Goal: Task Accomplishment & Management: Use online tool/utility

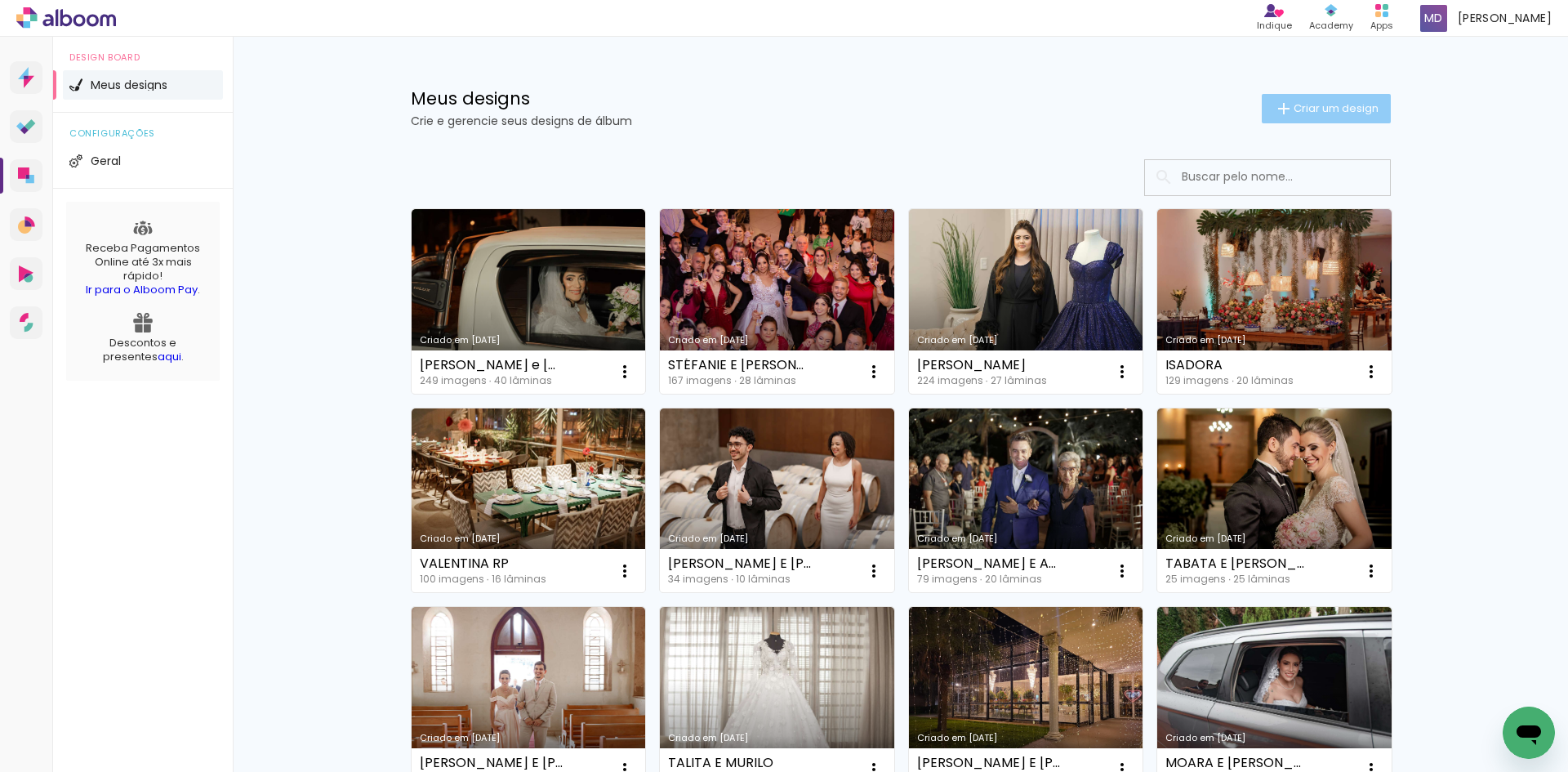
click at [1314, 96] on paper-button "Criar um design" at bounding box center [1326, 108] width 129 height 29
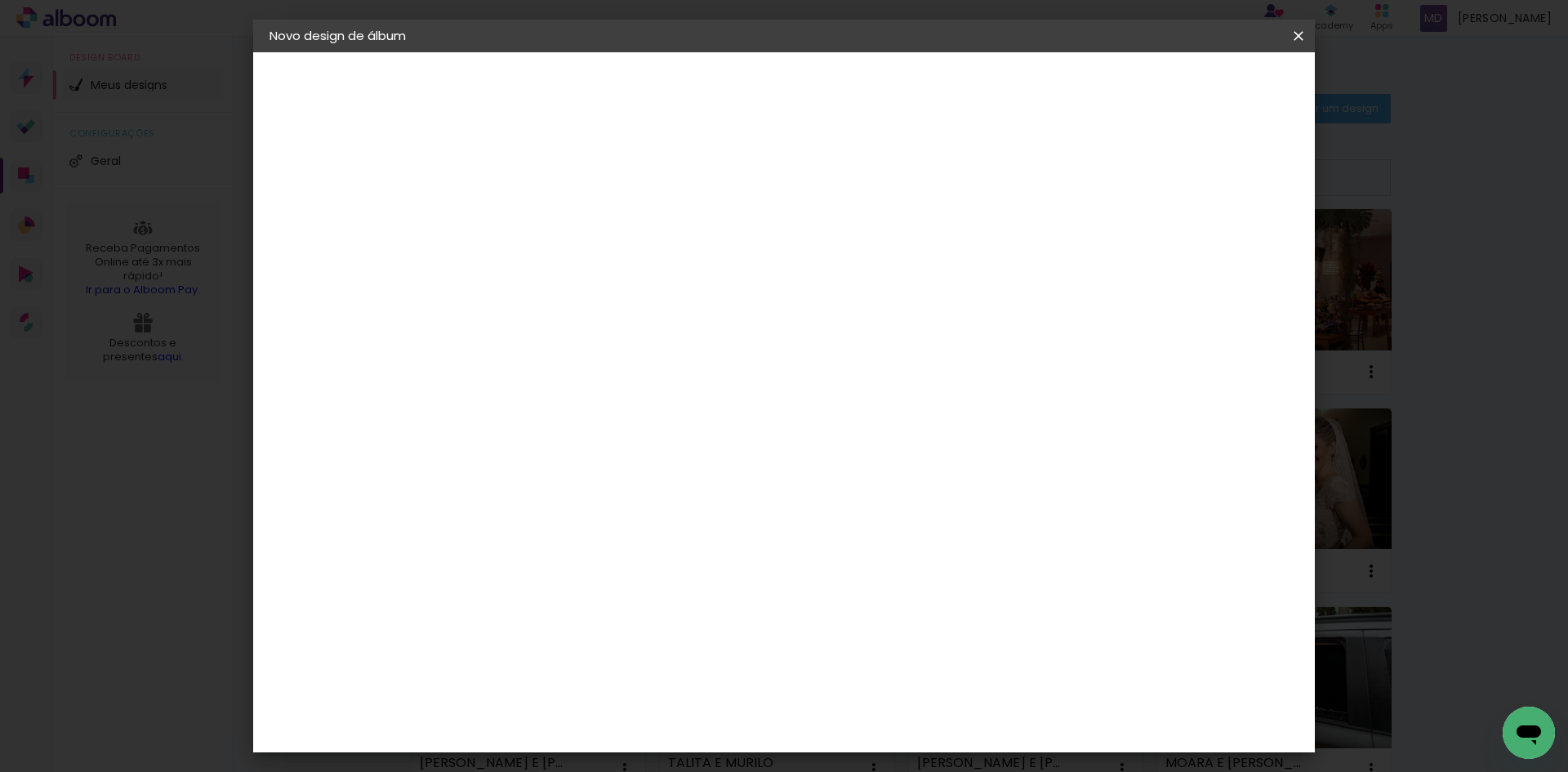
click at [536, 220] on input at bounding box center [536, 219] width 0 height 26
type input "MOSTRUARIO BIA E [PERSON_NAME]"
type paper-input "MOSTRUARIO BIA E [PERSON_NAME]"
click at [0, 0] on slot "Avançar" at bounding box center [0, 0] width 0 height 0
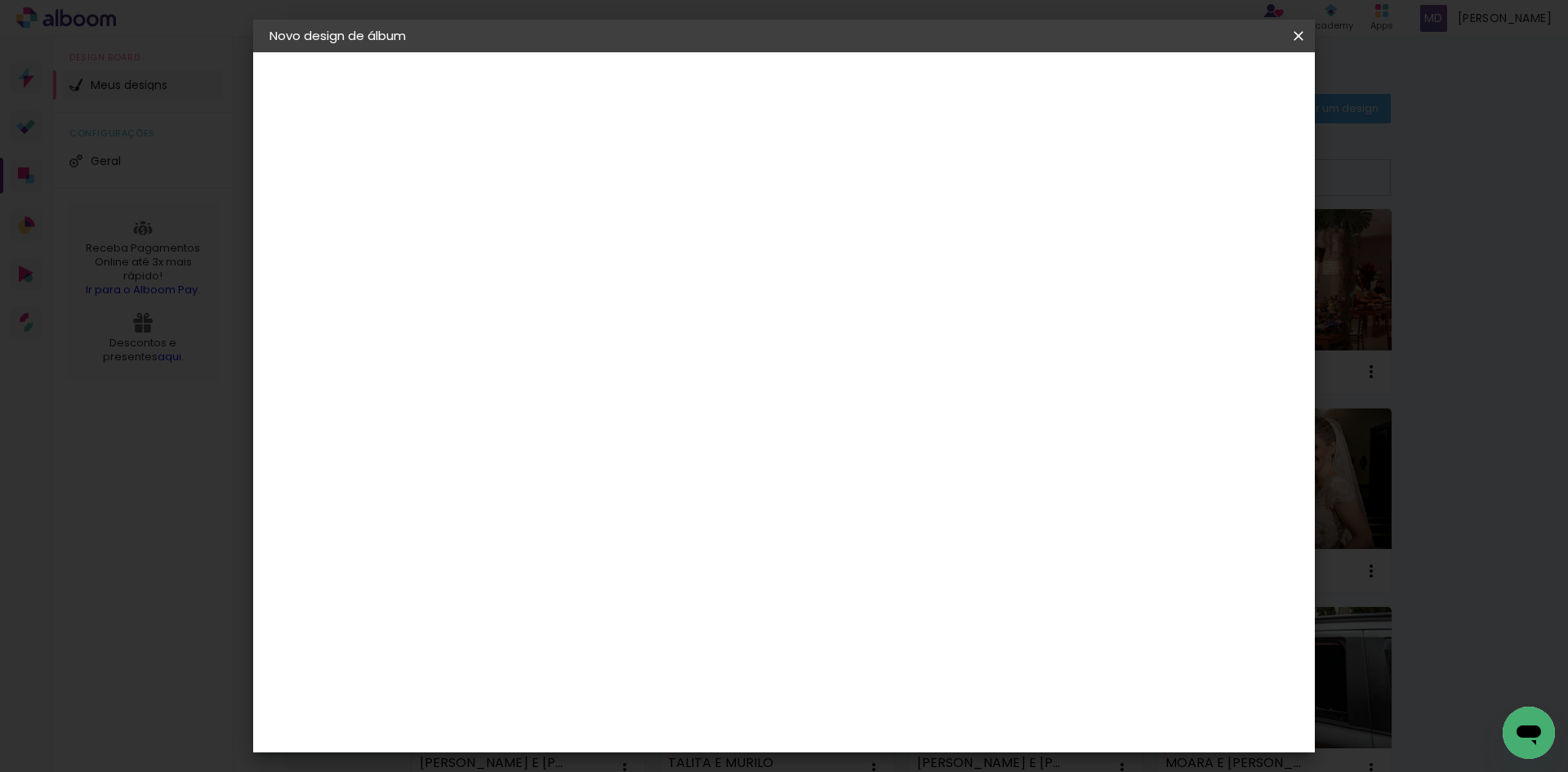
click at [555, 667] on div "Foto 15" at bounding box center [540, 680] width 29 height 27
click at [0, 0] on slot "Avançar" at bounding box center [0, 0] width 0 height 0
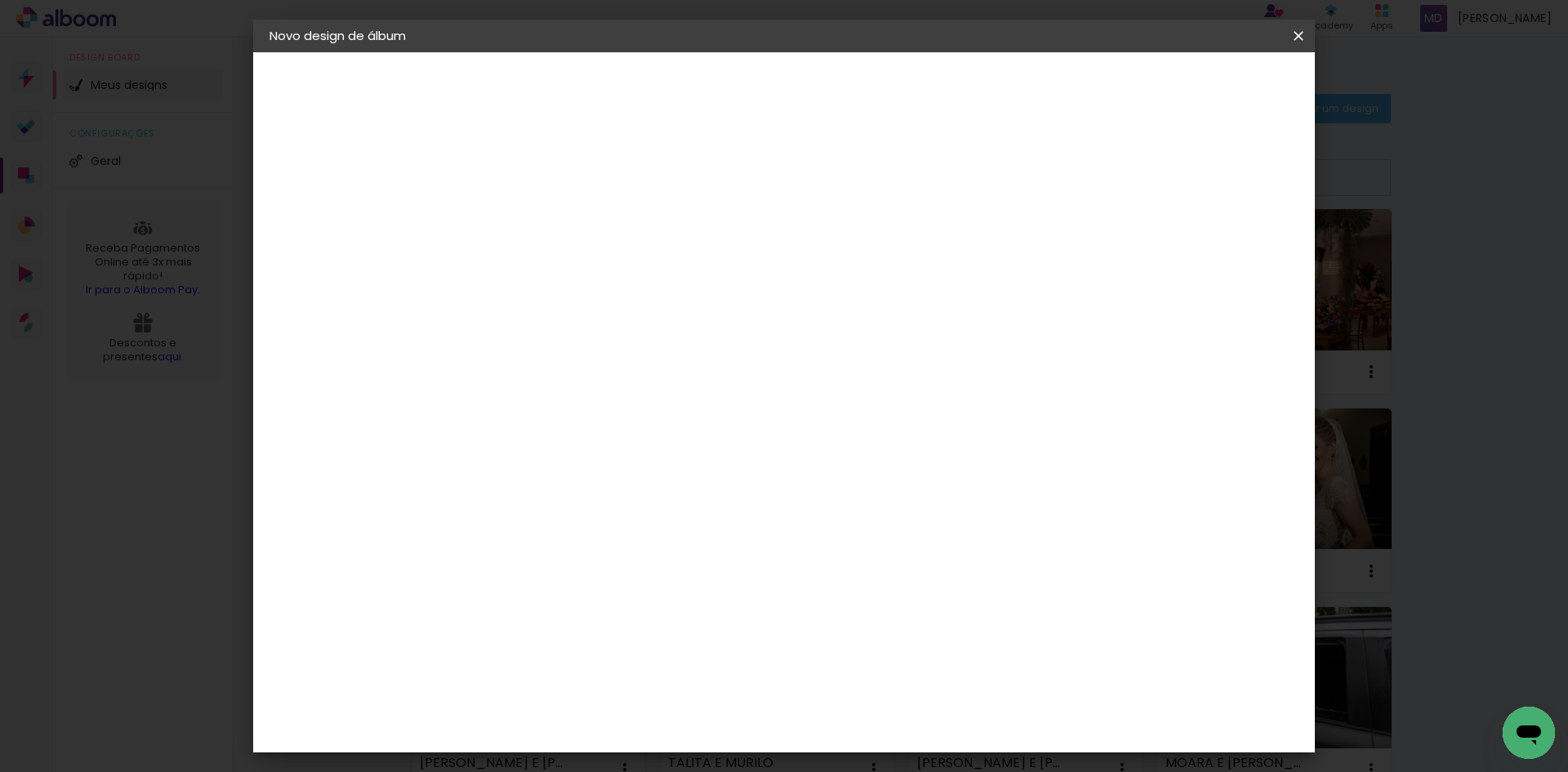
click at [1196, 87] on span "Iniciar design" at bounding box center [1159, 86] width 74 height 12
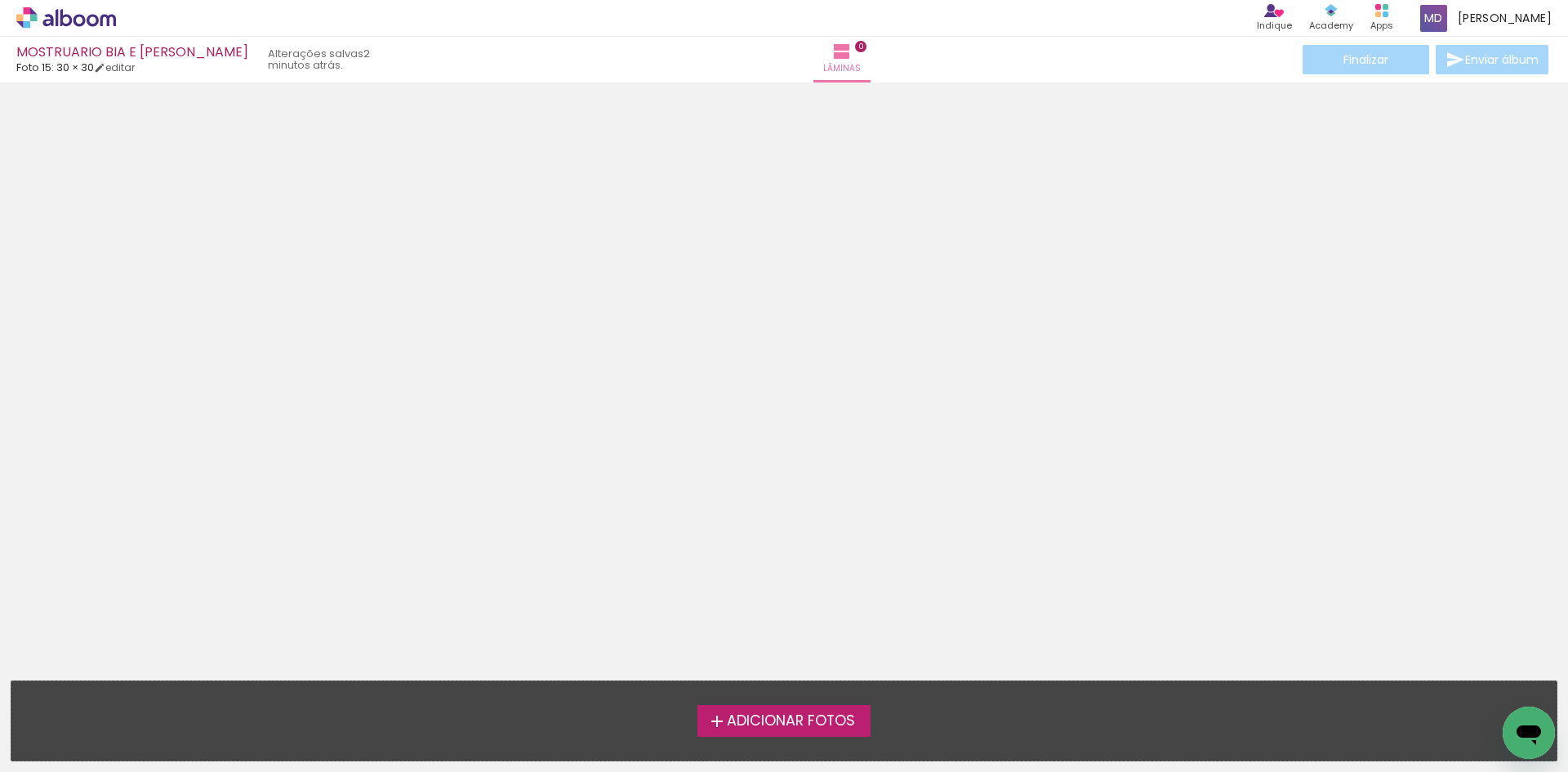
click at [826, 717] on span "Adicionar Fotos" at bounding box center [790, 721] width 128 height 15
click at [0, 0] on input "file" at bounding box center [0, 0] width 0 height 0
